Goal: Transaction & Acquisition: Book appointment/travel/reservation

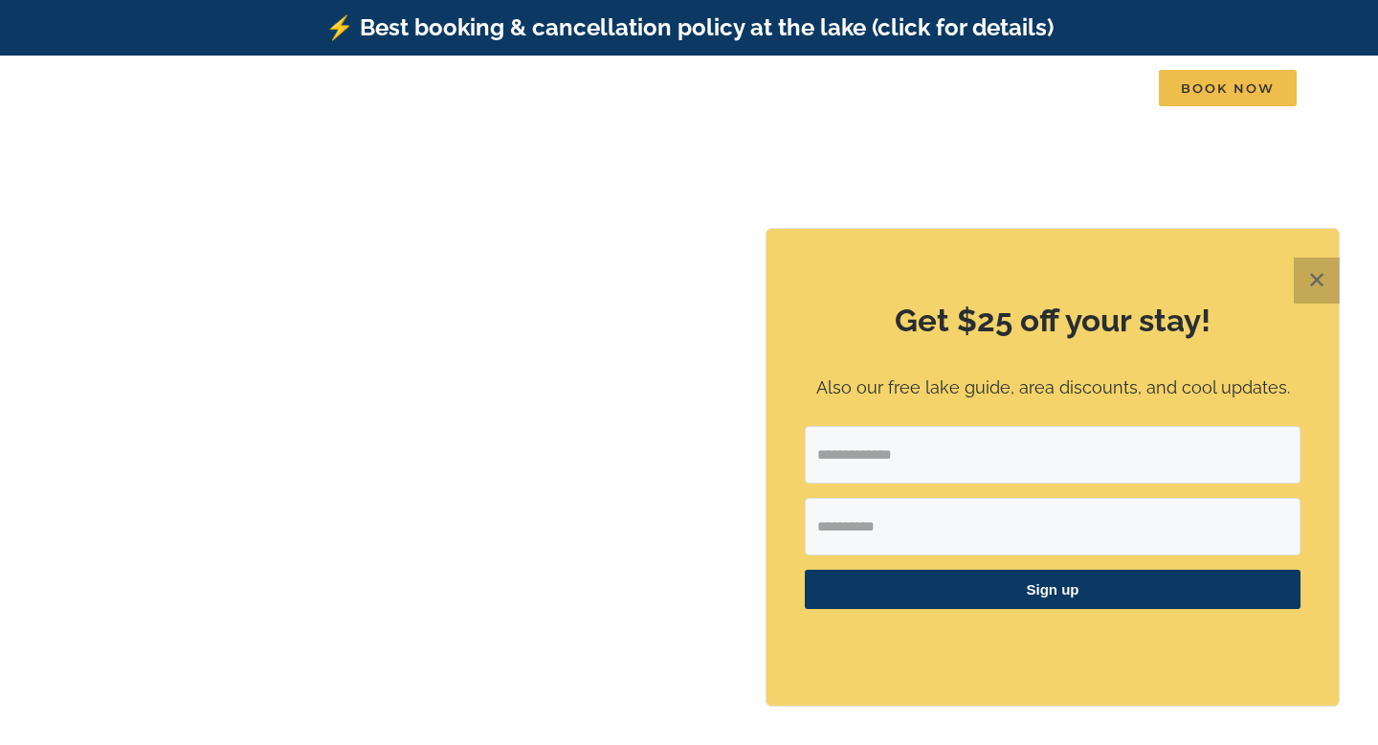
click at [1308, 291] on button "✕" at bounding box center [1317, 280] width 46 height 46
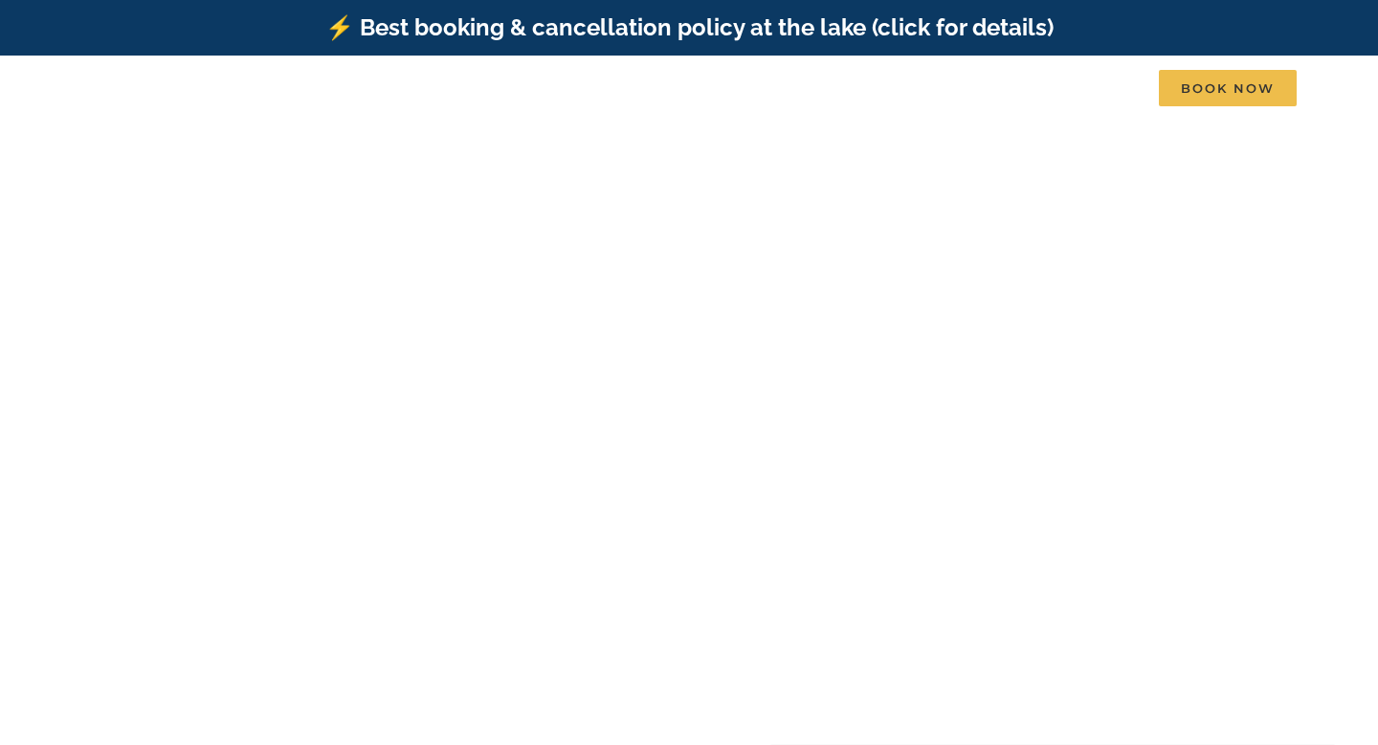
scroll to position [1, 0]
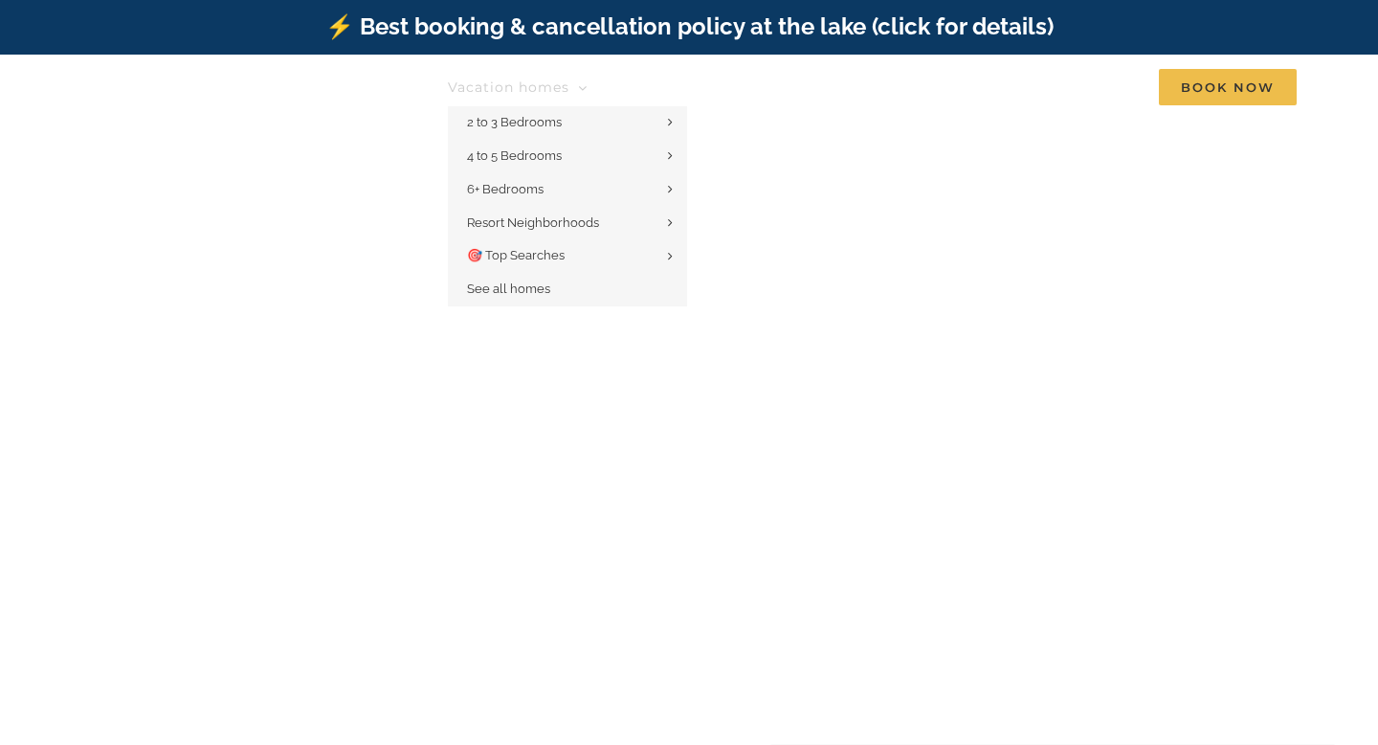
click at [514, 82] on span "Vacation homes" at bounding box center [509, 86] width 122 height 13
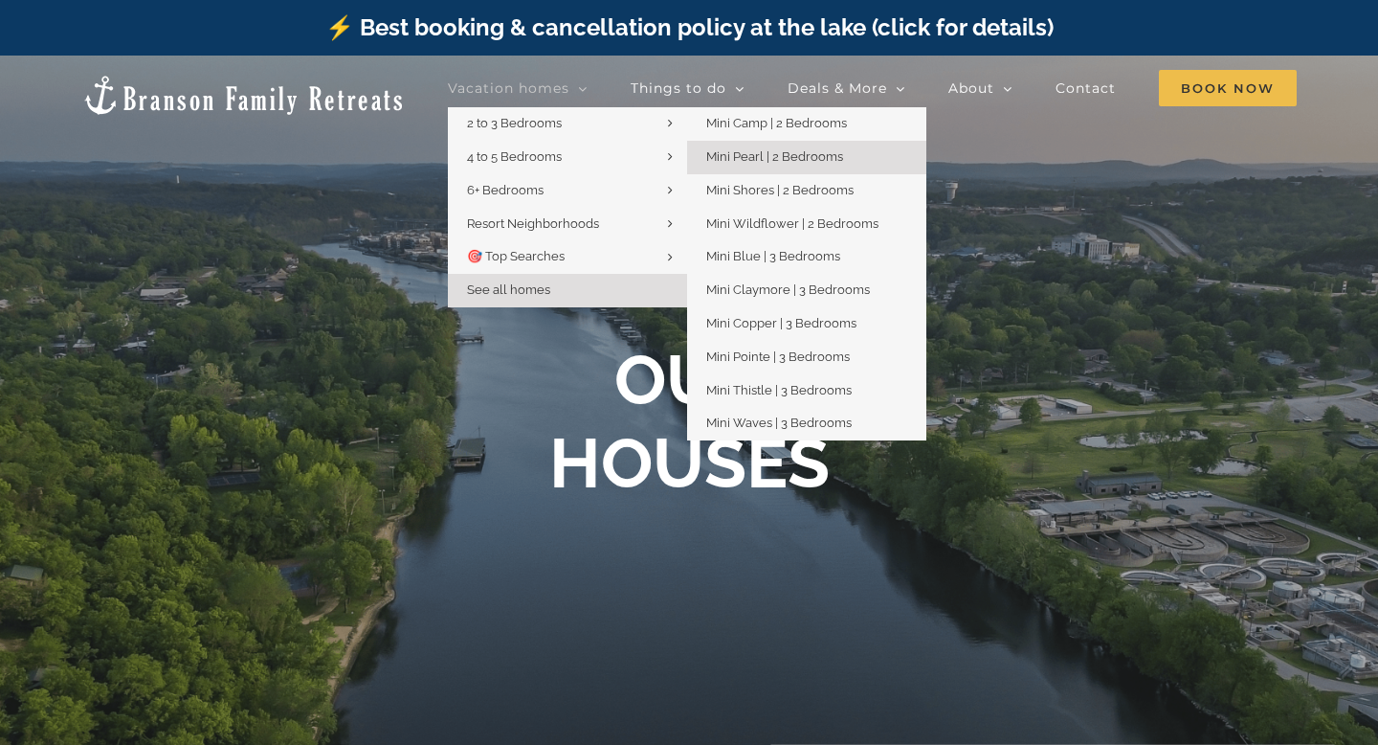
click at [753, 151] on span "Mini Pearl | 2 Bedrooms" at bounding box center [774, 156] width 137 height 14
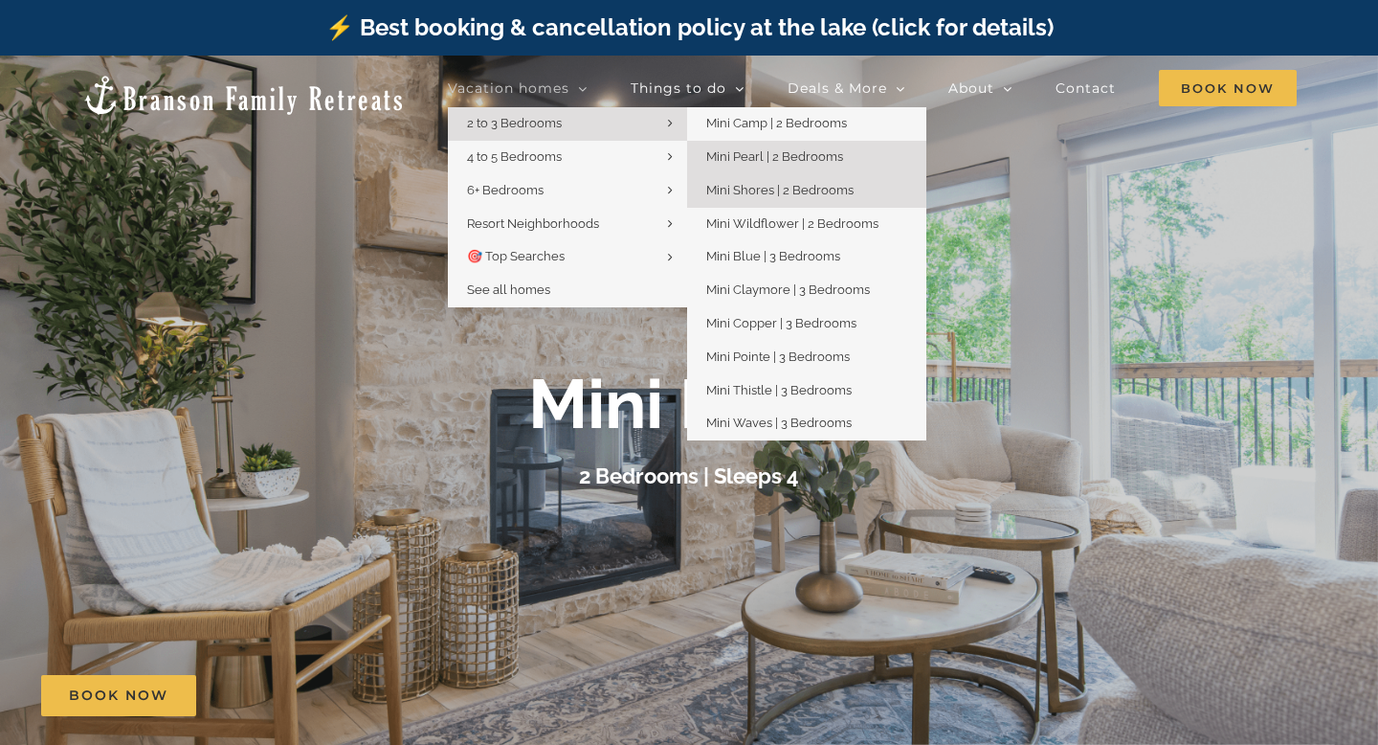
click at [746, 187] on span "Mini Shores | 2 Bedrooms" at bounding box center [779, 190] width 147 height 14
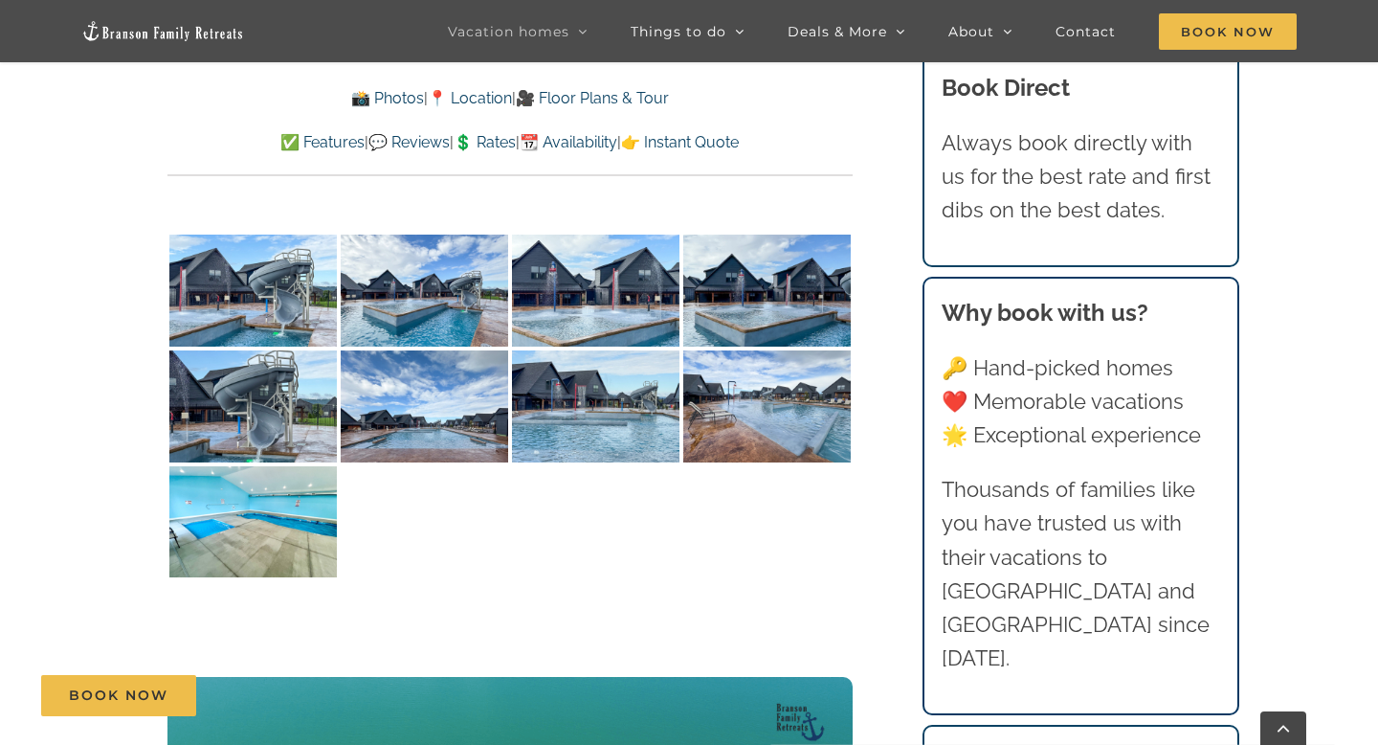
scroll to position [4281, 0]
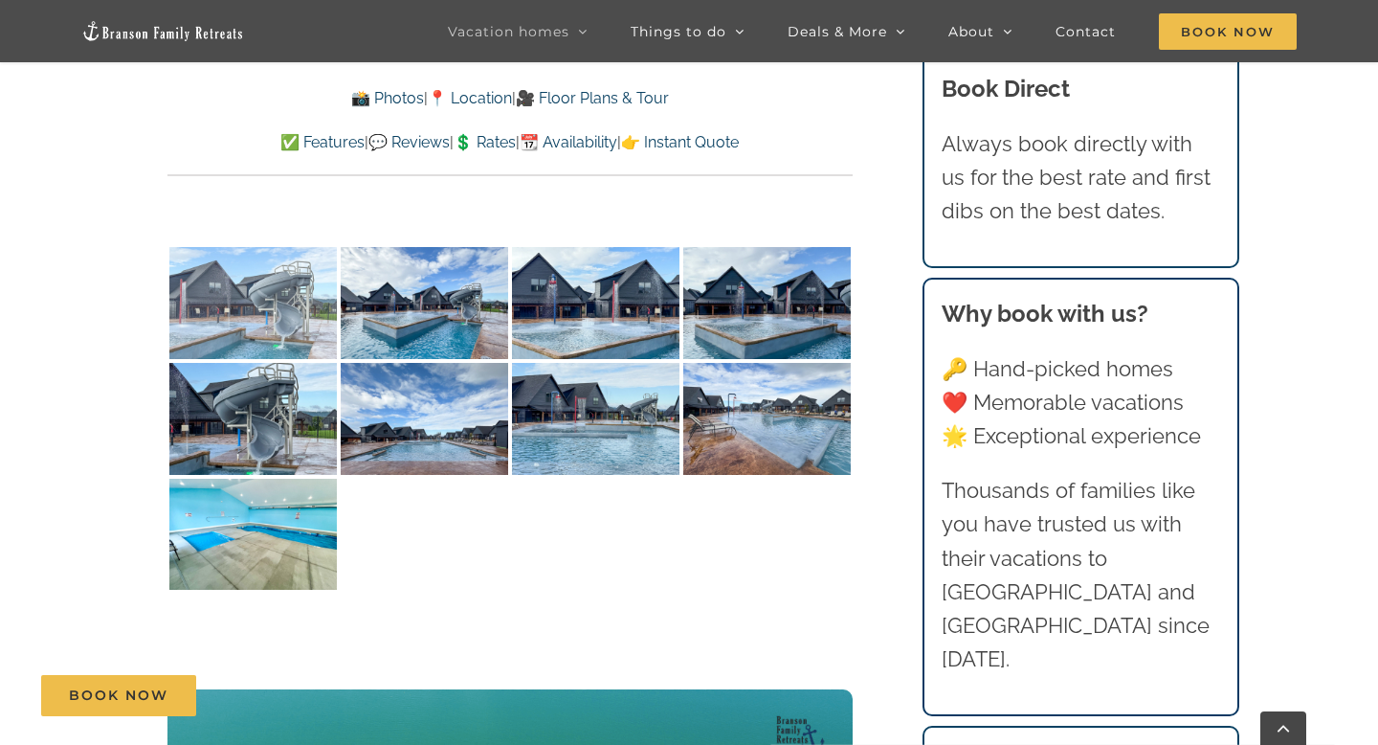
click at [217, 313] on img at bounding box center [252, 303] width 167 height 112
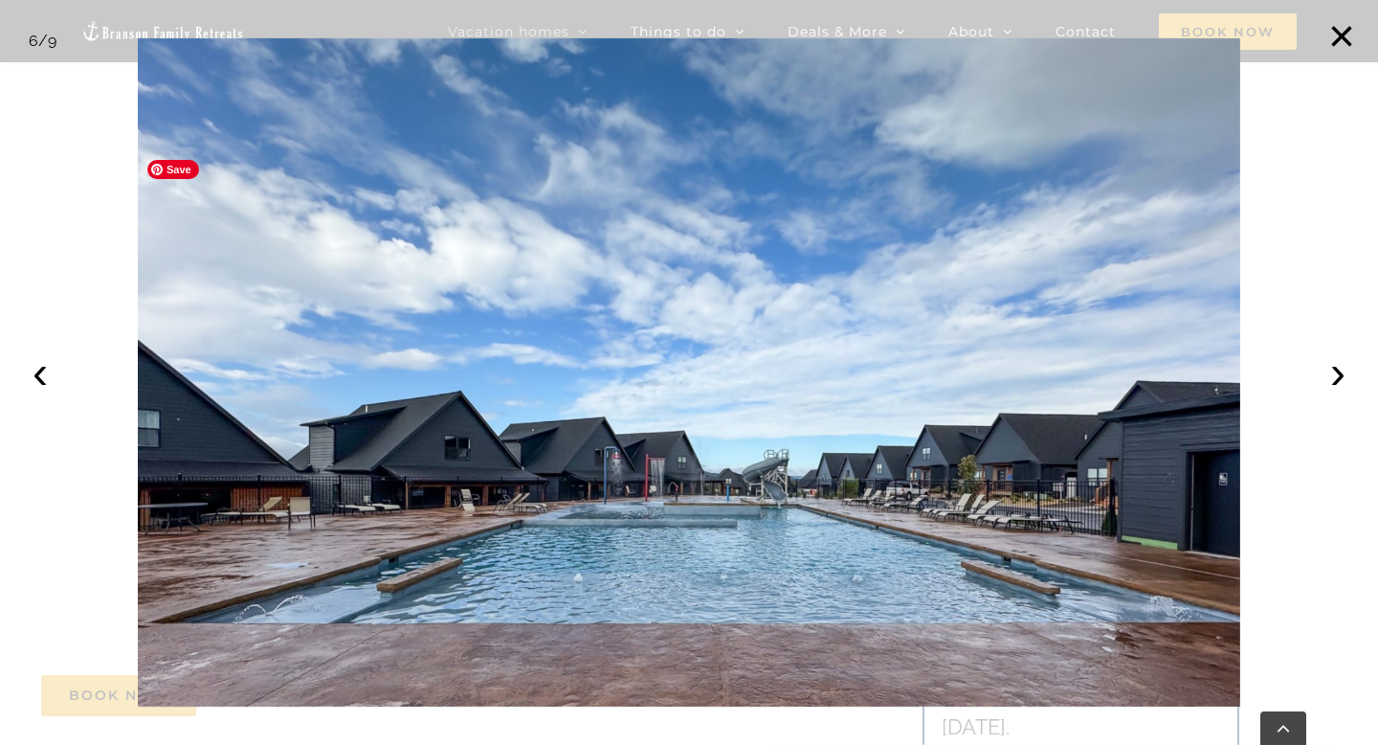
scroll to position [4080, 0]
click at [1339, 29] on button "×" at bounding box center [1342, 36] width 42 height 42
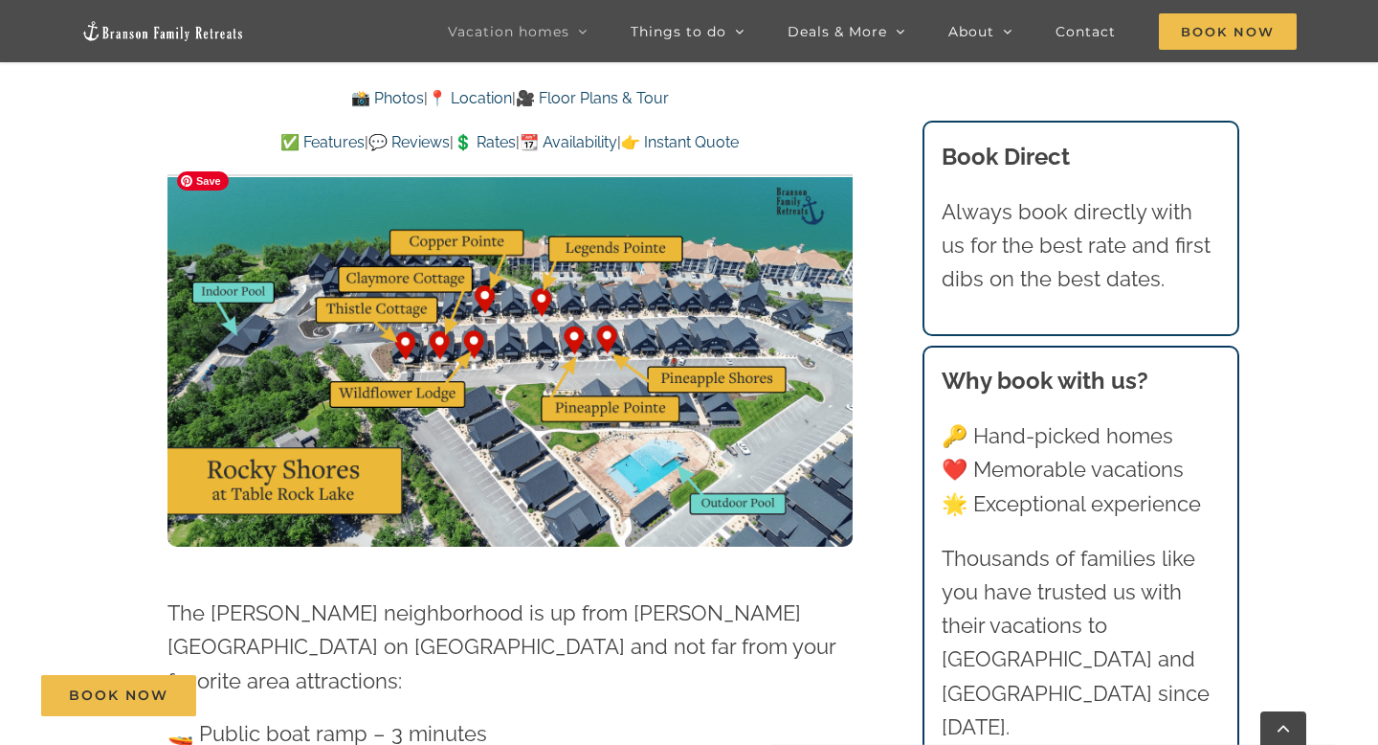
scroll to position [4382, 0]
